Goal: Contribute content

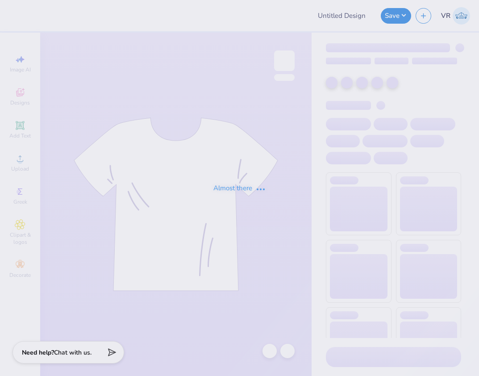
type input "Growl Quarter Zip"
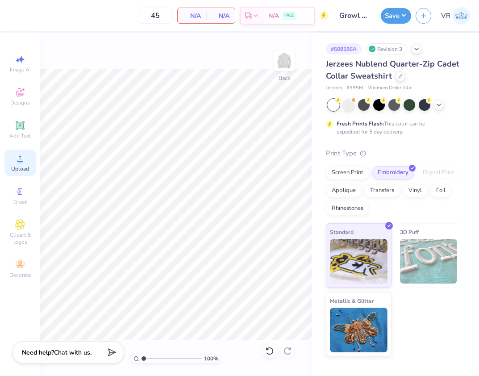
click at [11, 160] on div "Upload" at bounding box center [19, 163] width 31 height 26
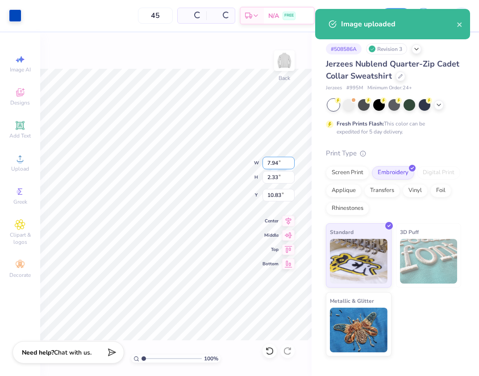
click at [281, 162] on input "7.94" at bounding box center [279, 163] width 32 height 13
type input "4.00"
type input "1.17"
type input "11.41"
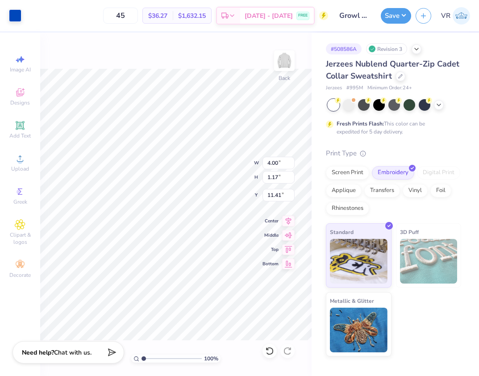
type input "3.00"
click at [391, 17] on button "Save" at bounding box center [396, 15] width 30 height 16
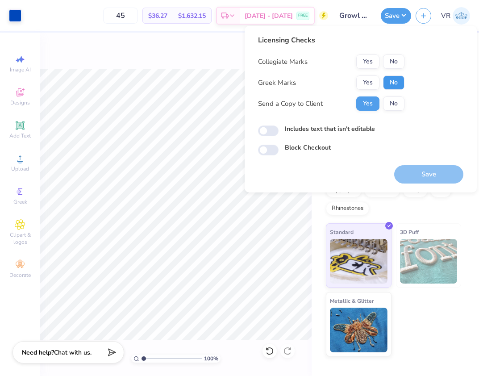
click at [385, 79] on button "No" at bounding box center [393, 82] width 21 height 14
click at [362, 57] on button "Yes" at bounding box center [367, 61] width 23 height 14
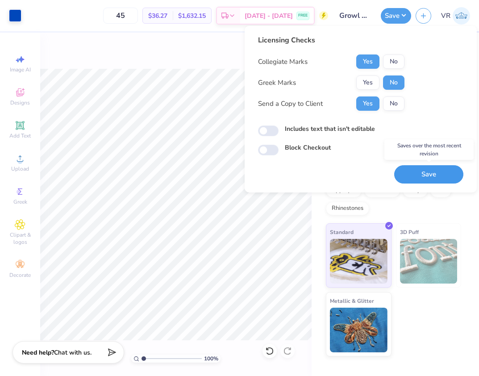
click at [409, 175] on button "Save" at bounding box center [428, 174] width 69 height 18
